Goal: Information Seeking & Learning: Learn about a topic

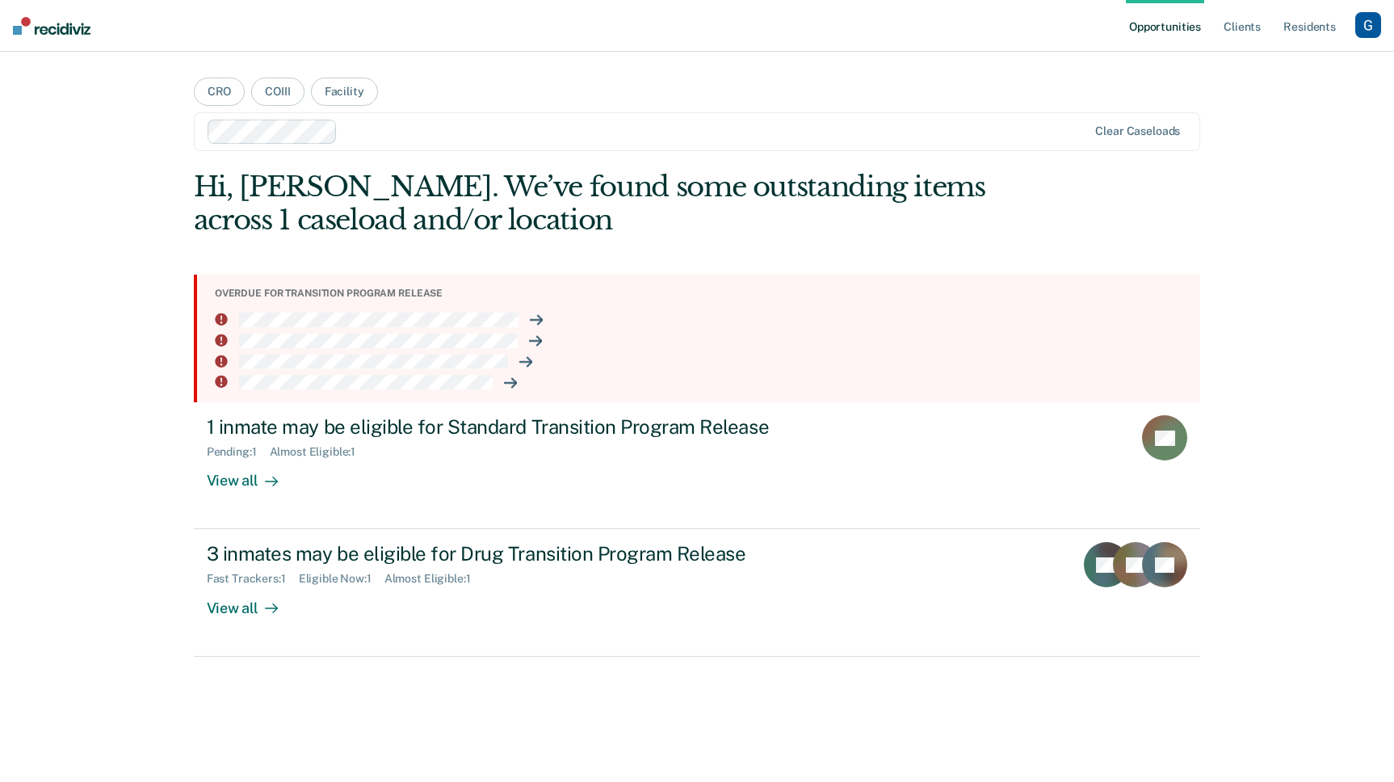
click at [1369, 29] on div "button" at bounding box center [1368, 25] width 26 height 26
click at [1249, 68] on link "Profile" at bounding box center [1303, 66] width 130 height 14
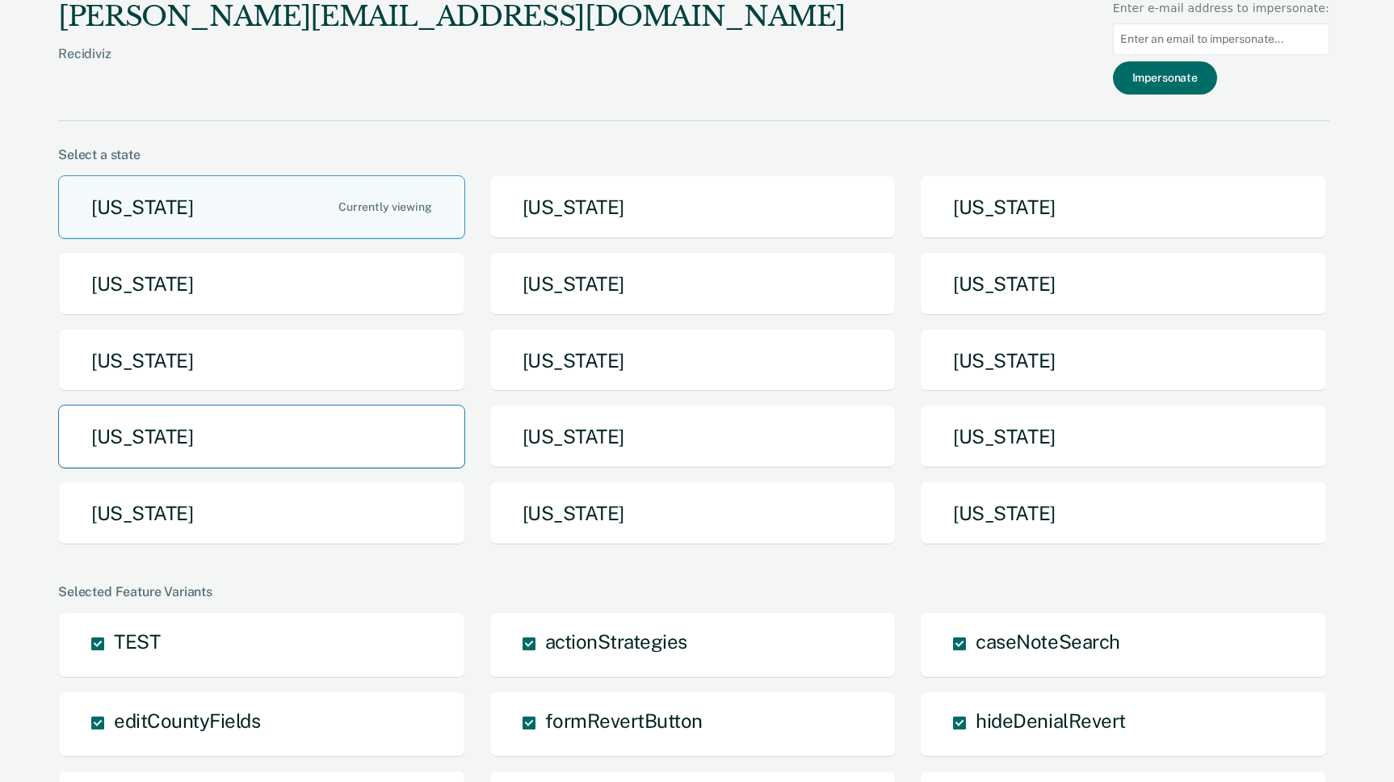
click at [400, 443] on button "[US_STATE]" at bounding box center [261, 437] width 407 height 64
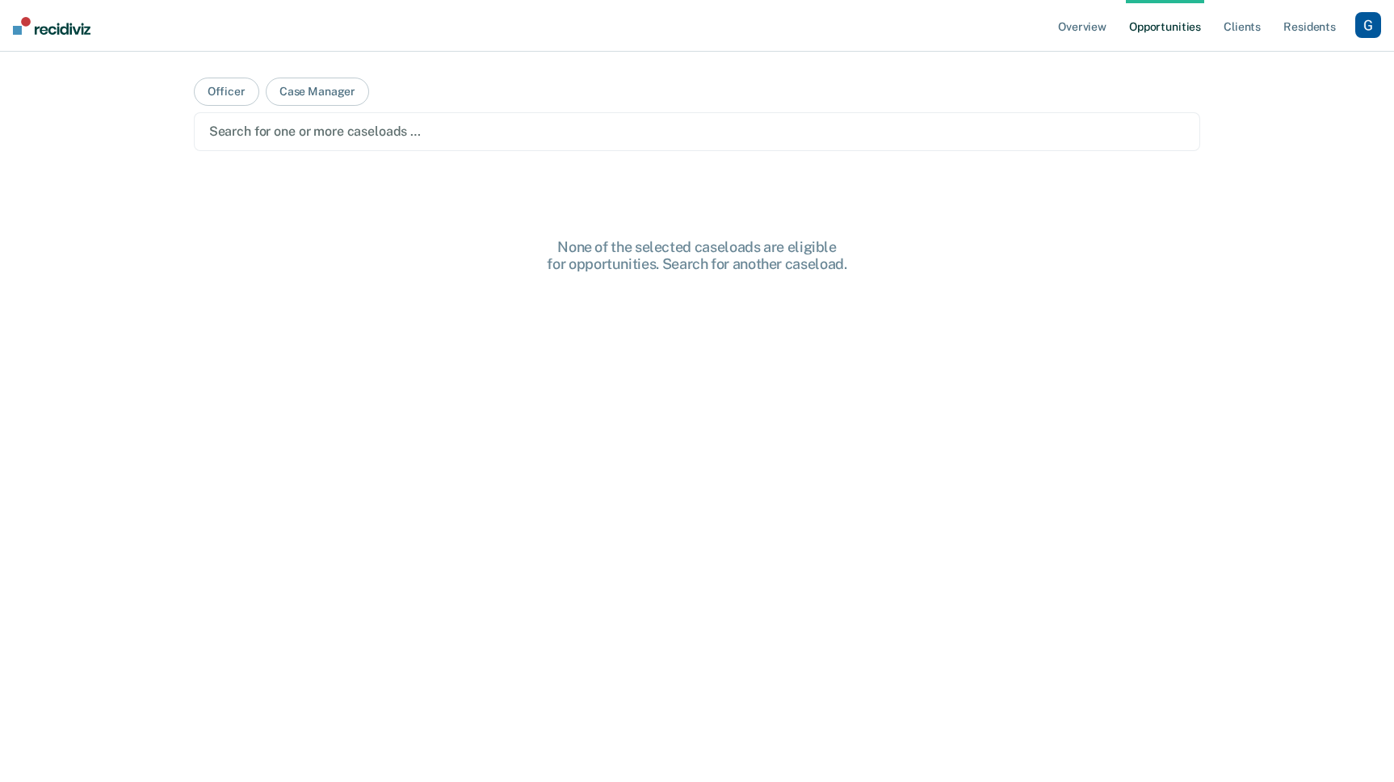
click at [1370, 27] on div "button" at bounding box center [1368, 25] width 26 height 26
click at [1297, 82] on link "Go to System-Level Trends" at bounding box center [1299, 86] width 137 height 14
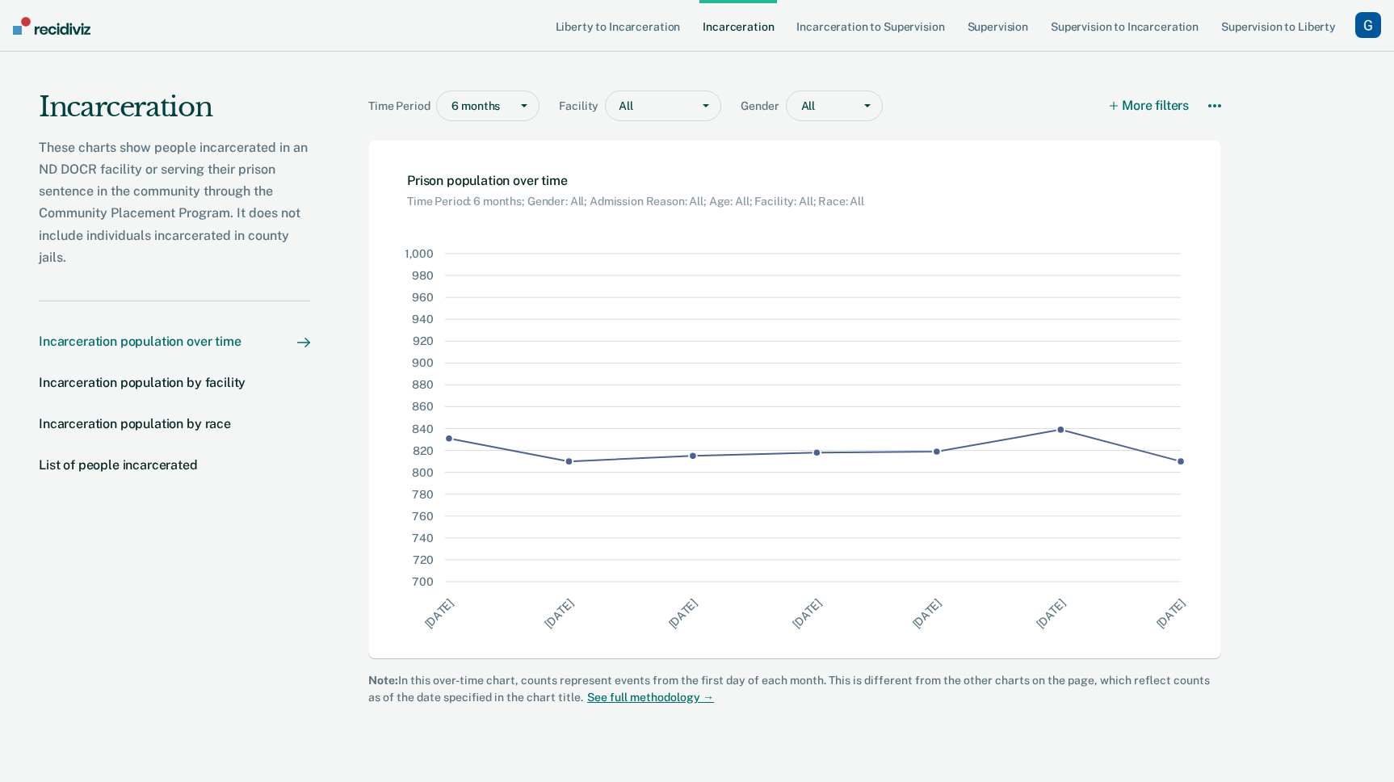
click at [523, 115] on div at bounding box center [524, 105] width 29 height 29
click at [494, 166] on div "1 year" at bounding box center [488, 167] width 102 height 27
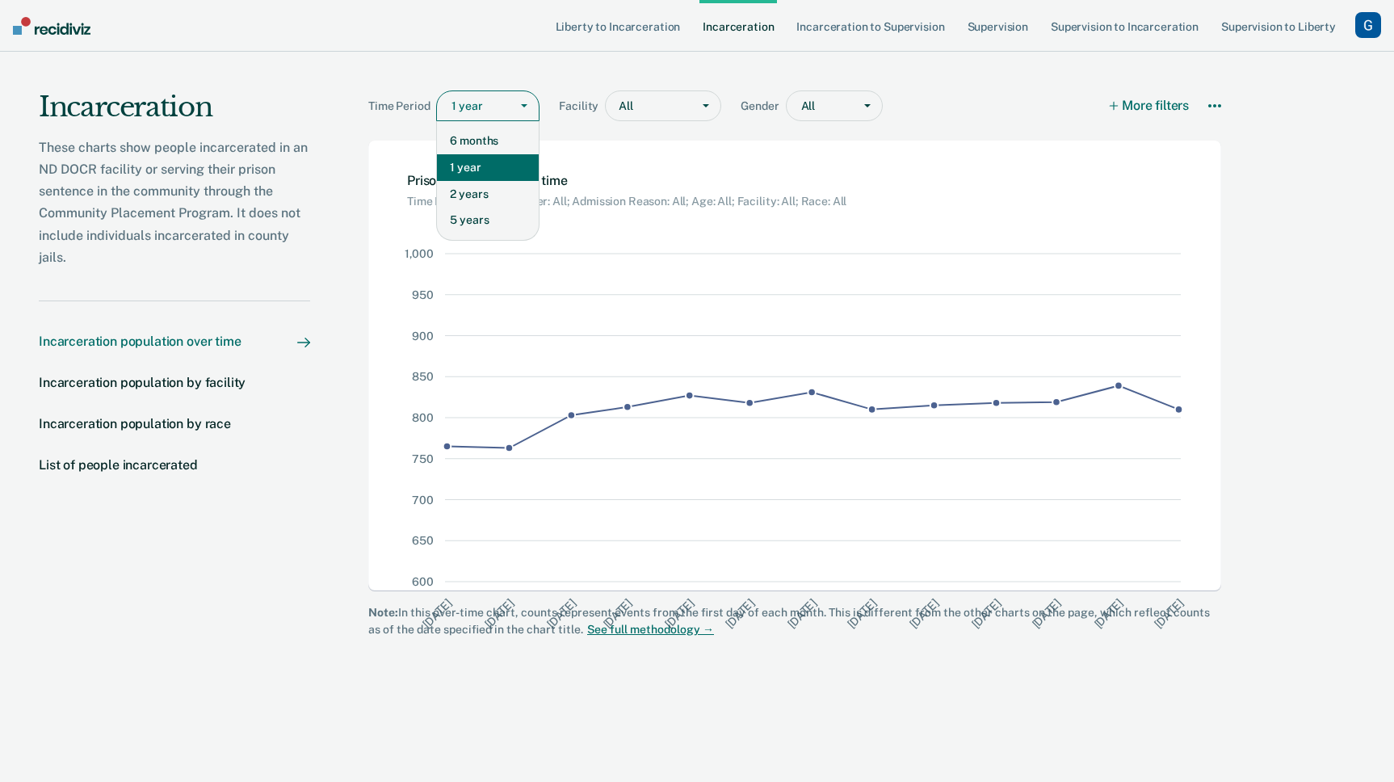
click at [487, 107] on div at bounding box center [476, 106] width 50 height 17
click at [459, 191] on div "2 years" at bounding box center [488, 194] width 102 height 27
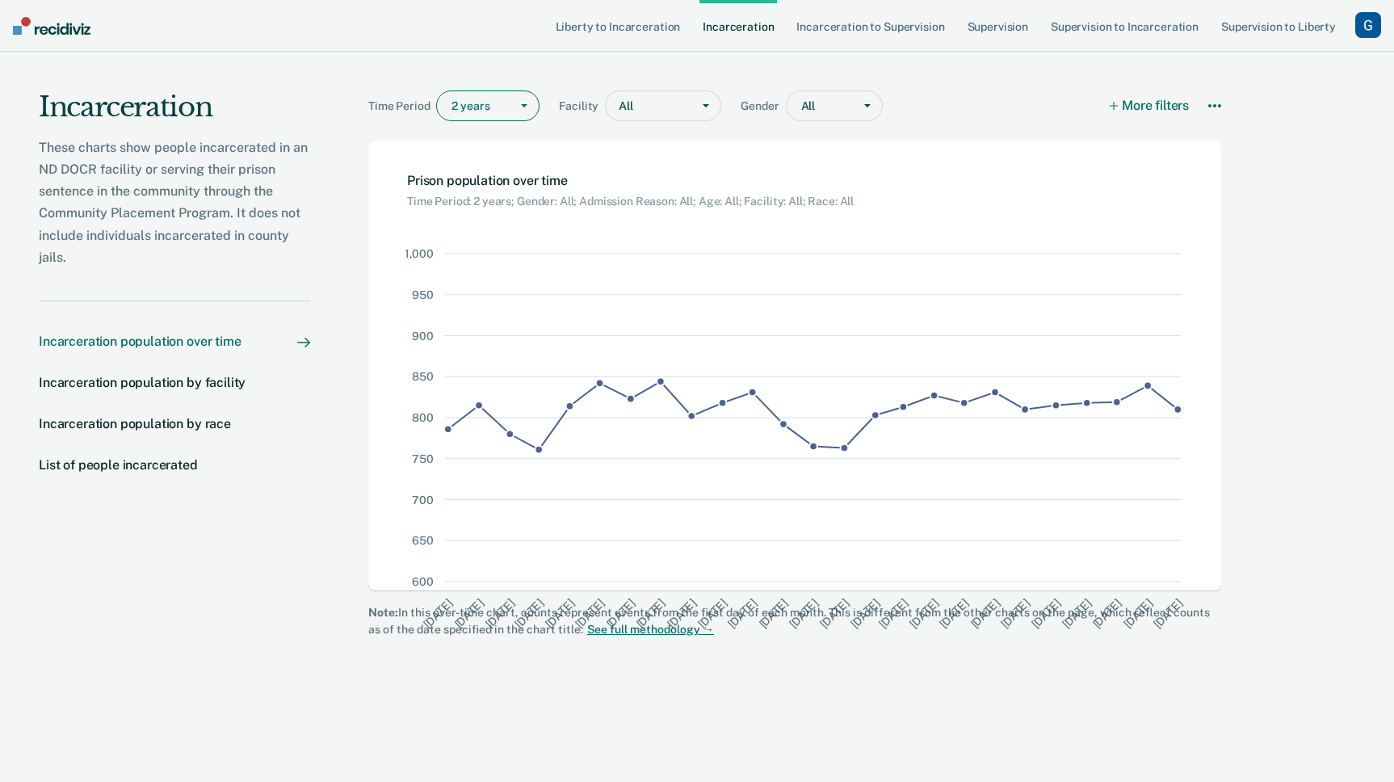
click at [510, 99] on div at bounding box center [524, 105] width 29 height 29
click at [501, 215] on div "5 years" at bounding box center [488, 220] width 102 height 27
